Goal: Browse casually

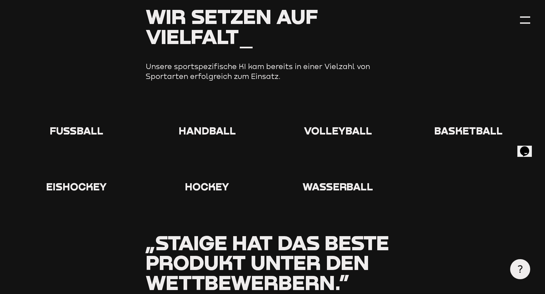
scroll to position [691, 0]
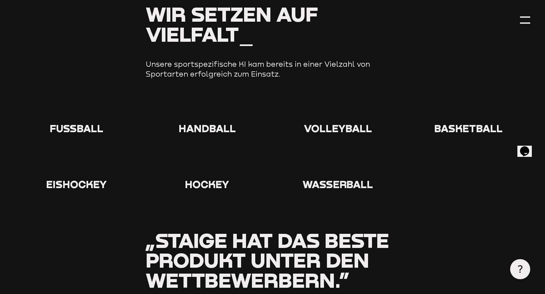
click at [75, 102] on icon at bounding box center [76, 109] width 21 height 21
click at [66, 99] on use at bounding box center [66, 99] width 0 height 0
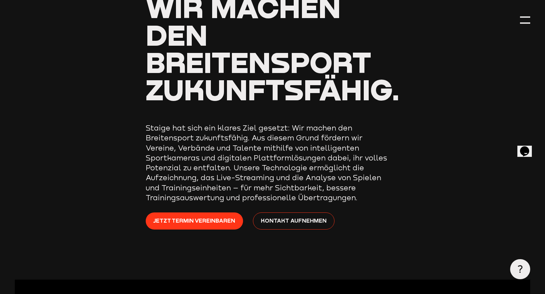
scroll to position [0, 0]
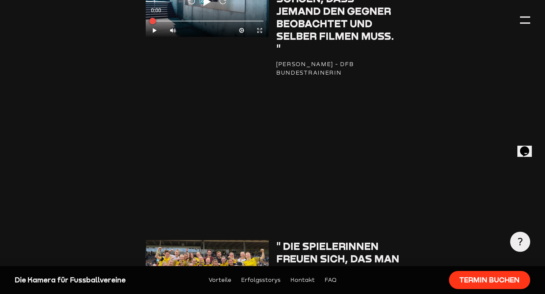
scroll to position [1381, 0]
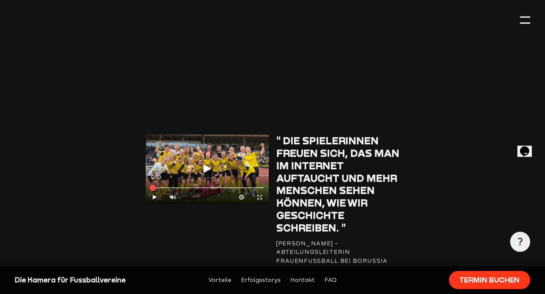
drag, startPoint x: 544, startPoint y: 128, endPoint x: 542, endPoint y: 8, distance: 120.7
copy section "Reload Play Reload 0:00 Play Volume High Cog Expand Medien Close Guest: Hallo S…"
click at [521, 20] on div at bounding box center [525, 20] width 10 height 10
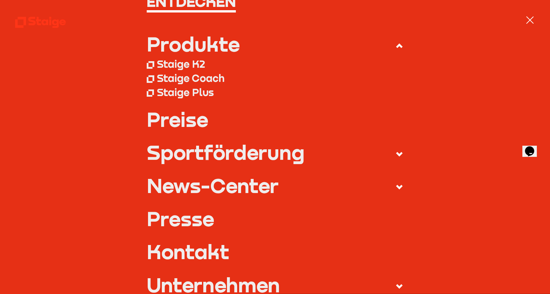
scroll to position [0, 0]
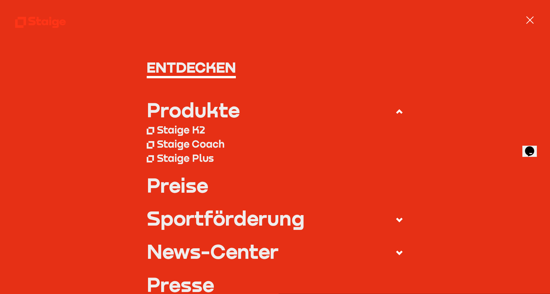
click at [528, 16] on div at bounding box center [530, 20] width 10 height 10
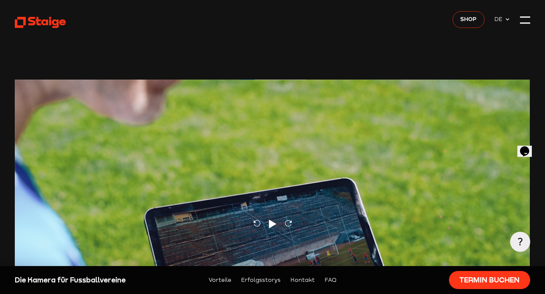
click at [39, 20] on use at bounding box center [40, 22] width 51 height 11
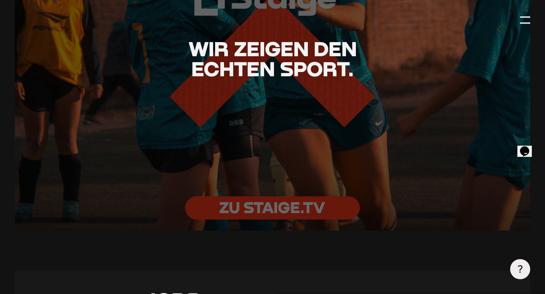
scroll to position [1480, 0]
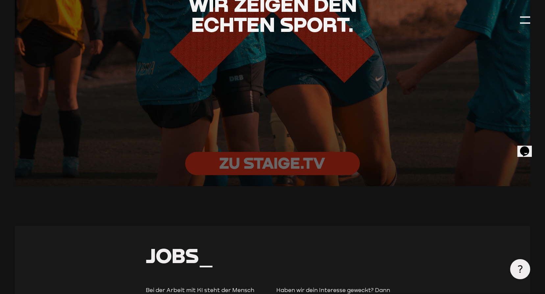
click at [254, 161] on div at bounding box center [272, 14] width 567 height 378
click at [253, 168] on div at bounding box center [272, 14] width 567 height 378
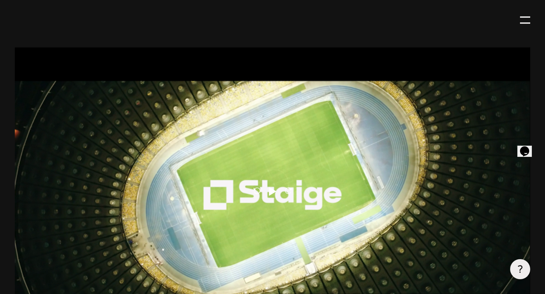
scroll to position [169, 0]
